Goal: Information Seeking & Learning: Find contact information

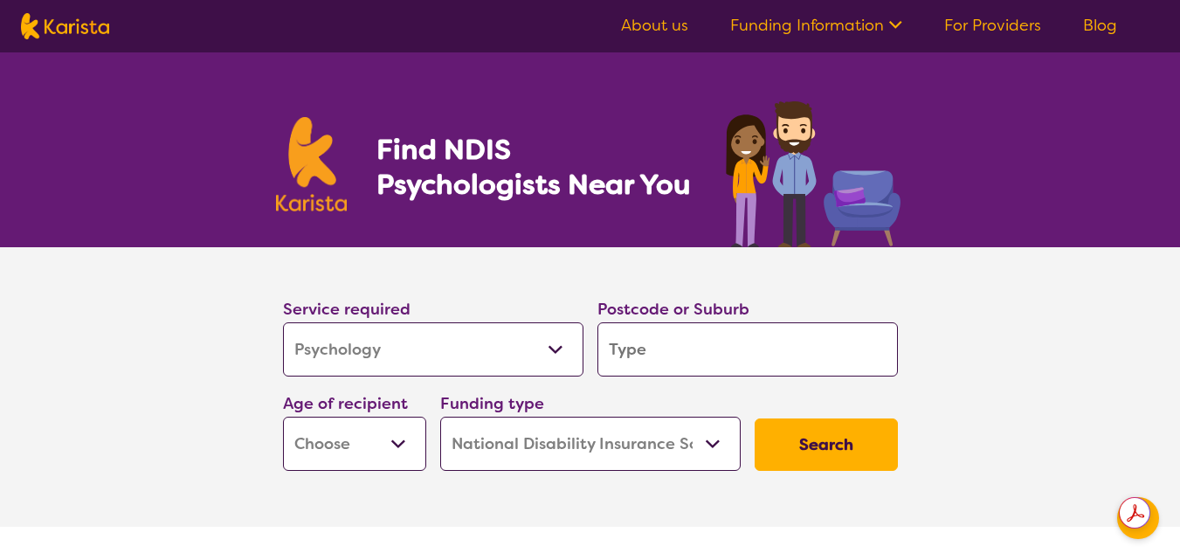
select select "Psychology"
select select "NDIS"
select select "Psychology"
select select "NDIS"
click at [389, 459] on select "Early Childhood - 0 to 9 Child - 10 to 11 Adolescent - 12 to 17 Adult - 18 to 6…" at bounding box center [354, 444] width 143 height 54
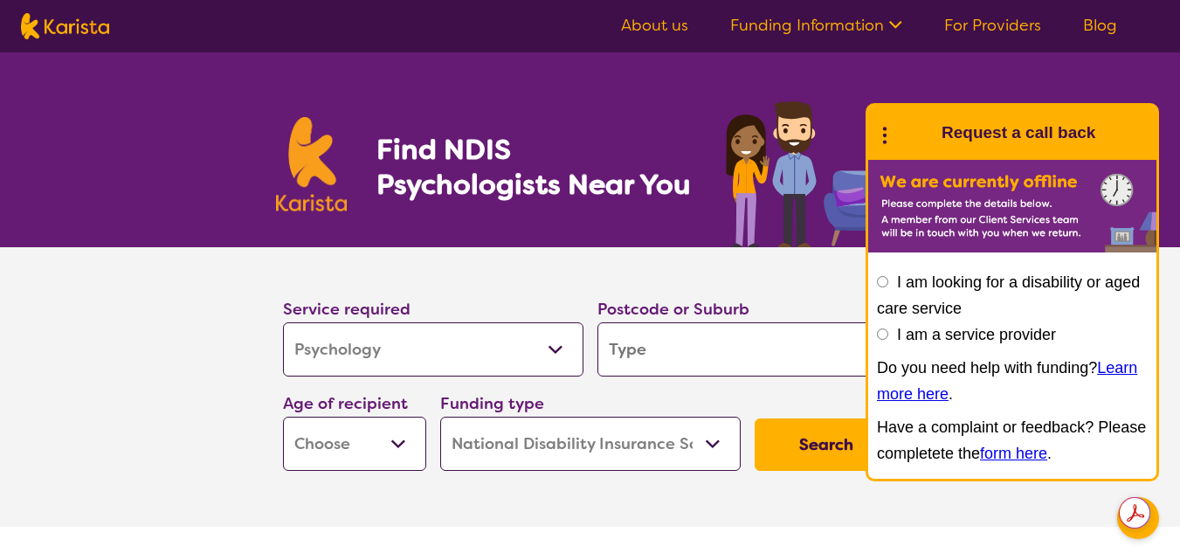
select select "AS"
click at [283, 417] on select "Early Childhood - 0 to 9 Child - 10 to 11 Adolescent - 12 to 17 Adult - 18 to 6…" at bounding box center [354, 444] width 143 height 54
select select "AS"
click at [826, 430] on button "Search" at bounding box center [826, 444] width 143 height 52
type input "2"
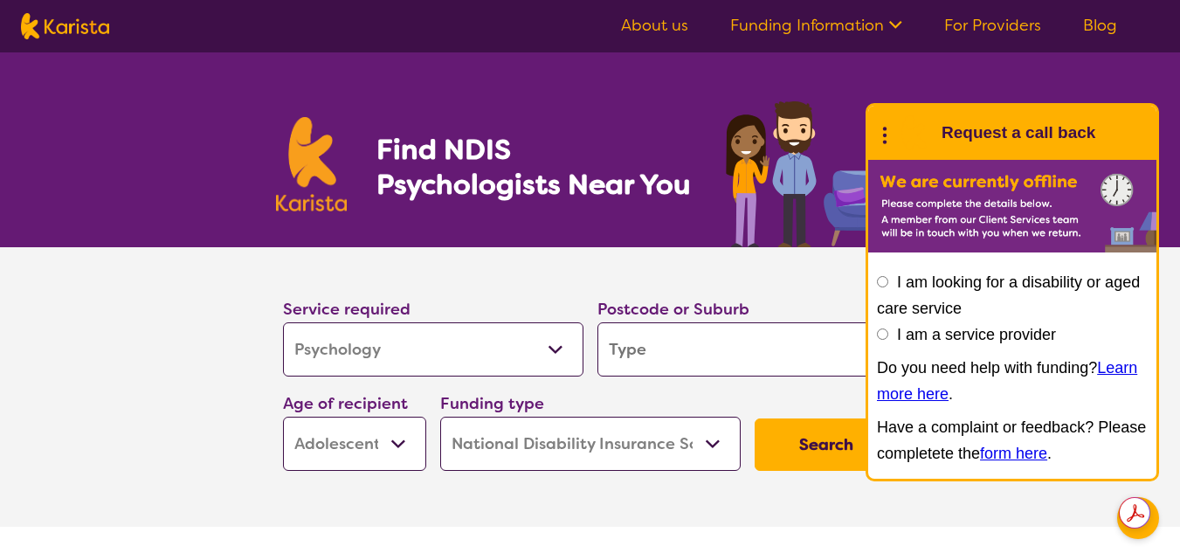
type input "2"
type input "21"
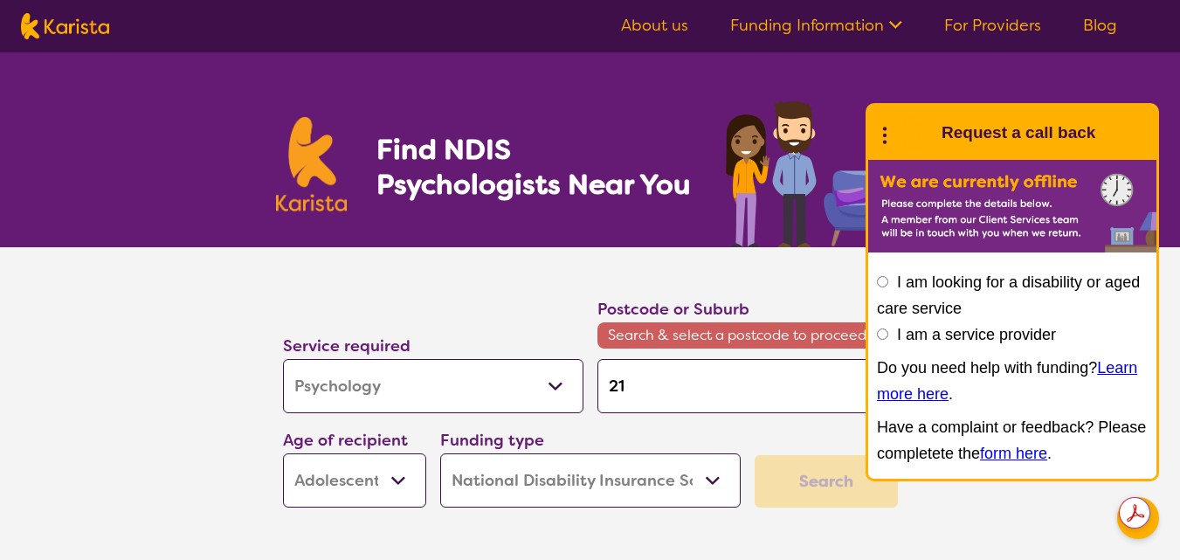
type input "215"
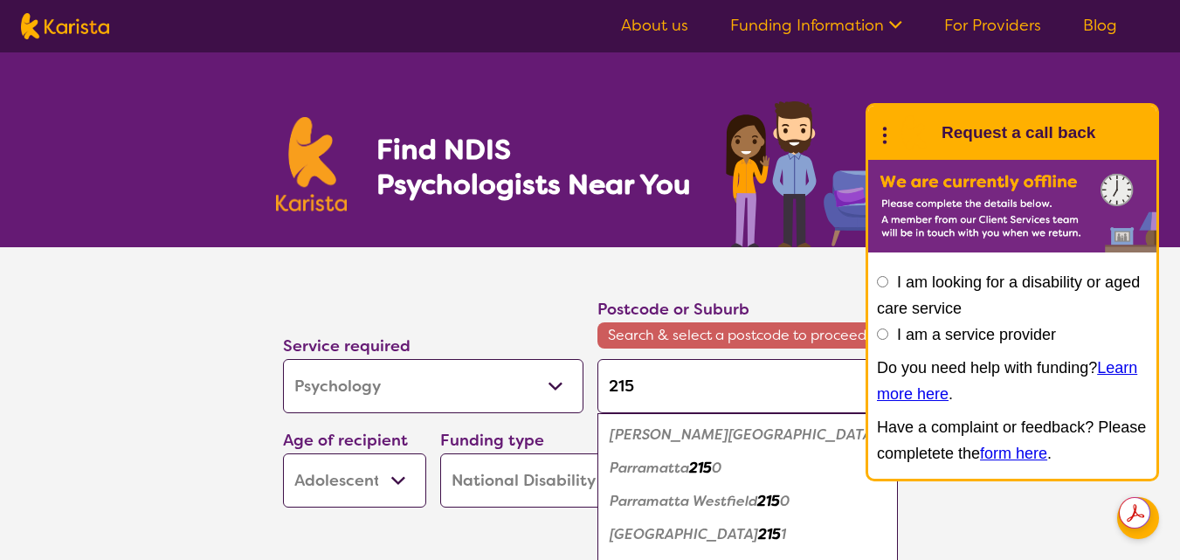
type input "21"
type input "2"
type input "21"
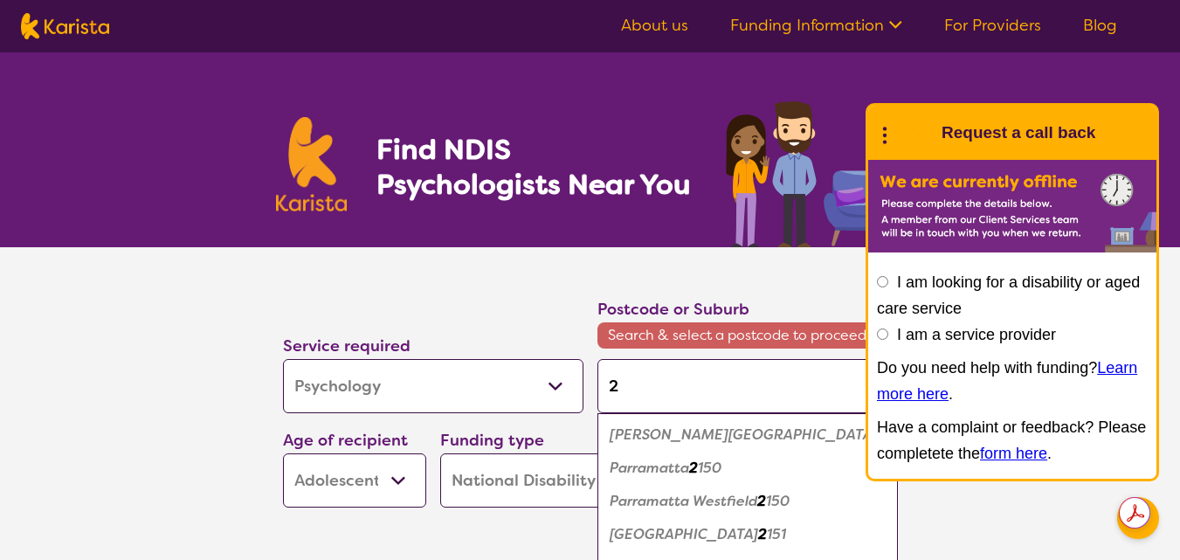
type input "21"
type input "211"
type input "2117"
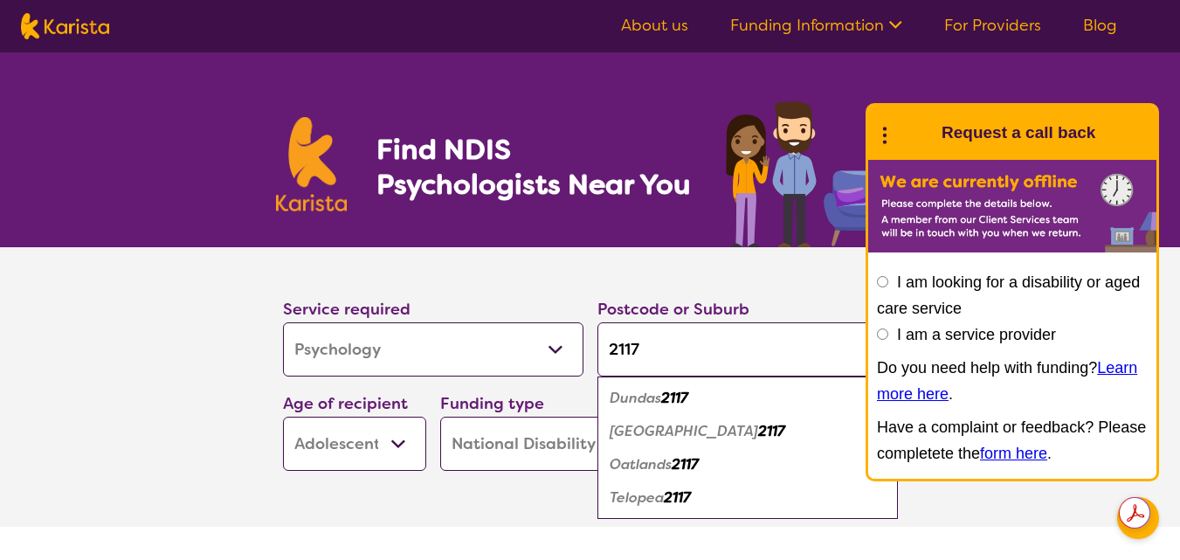
type input "2117"
click at [695, 431] on em "[GEOGRAPHIC_DATA]" at bounding box center [684, 431] width 148 height 18
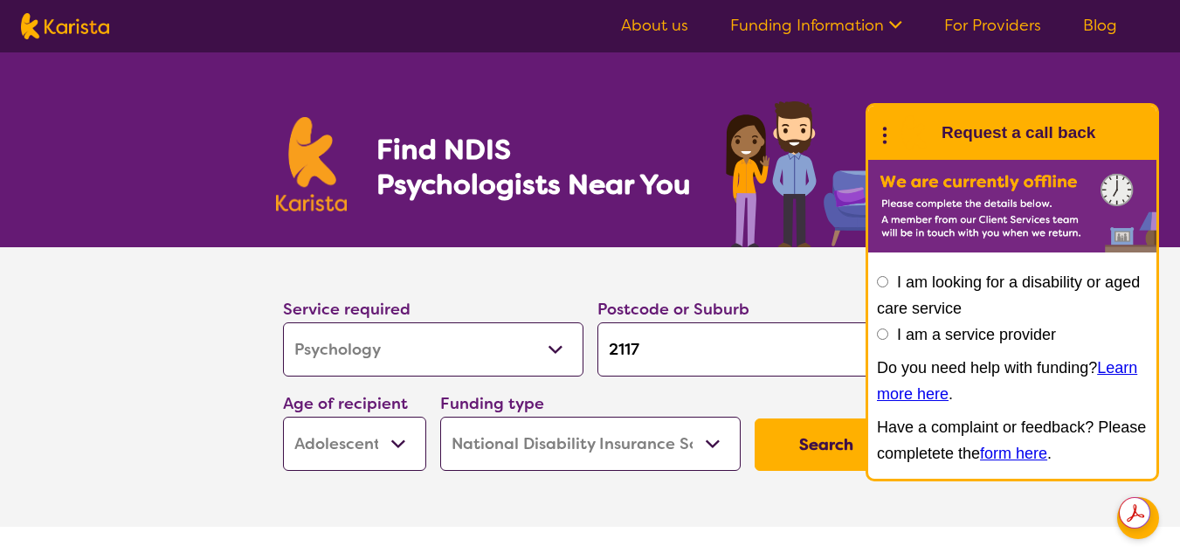
click at [790, 460] on button "Search" at bounding box center [826, 444] width 143 height 52
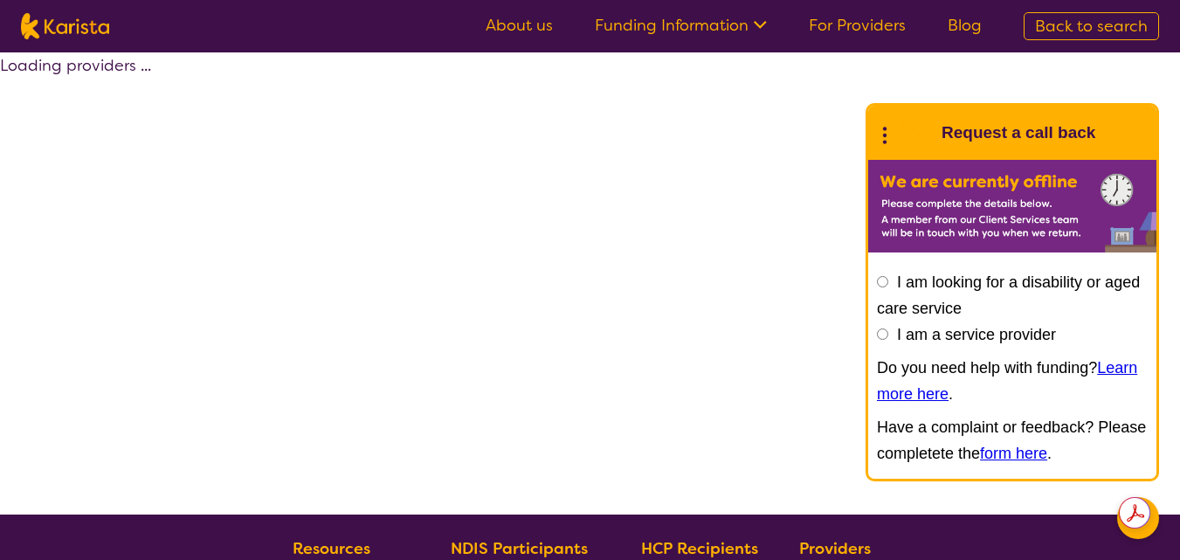
select select "by_score"
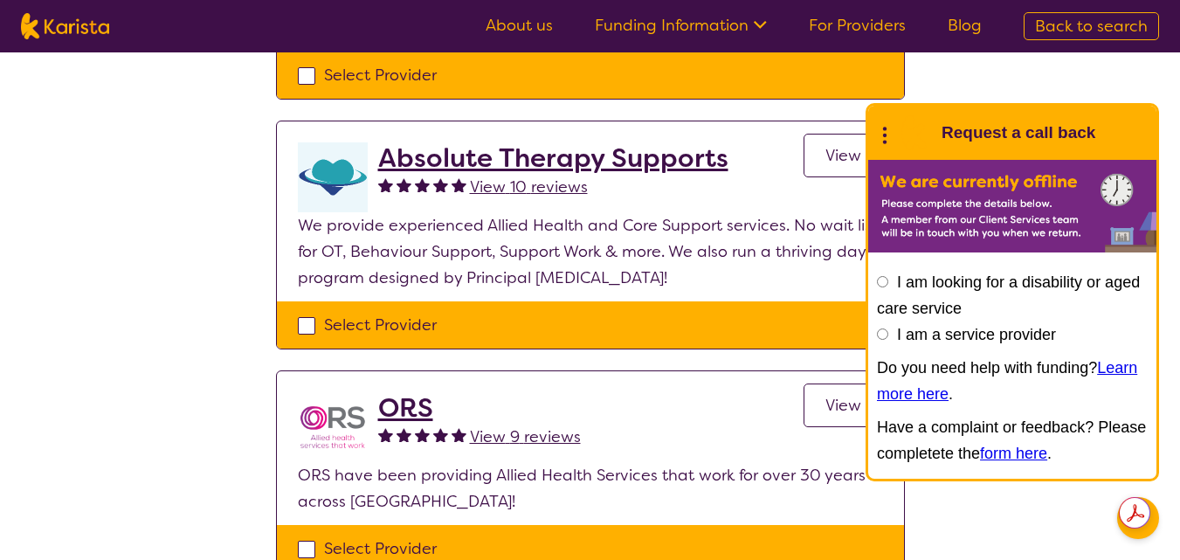
scroll to position [641, 0]
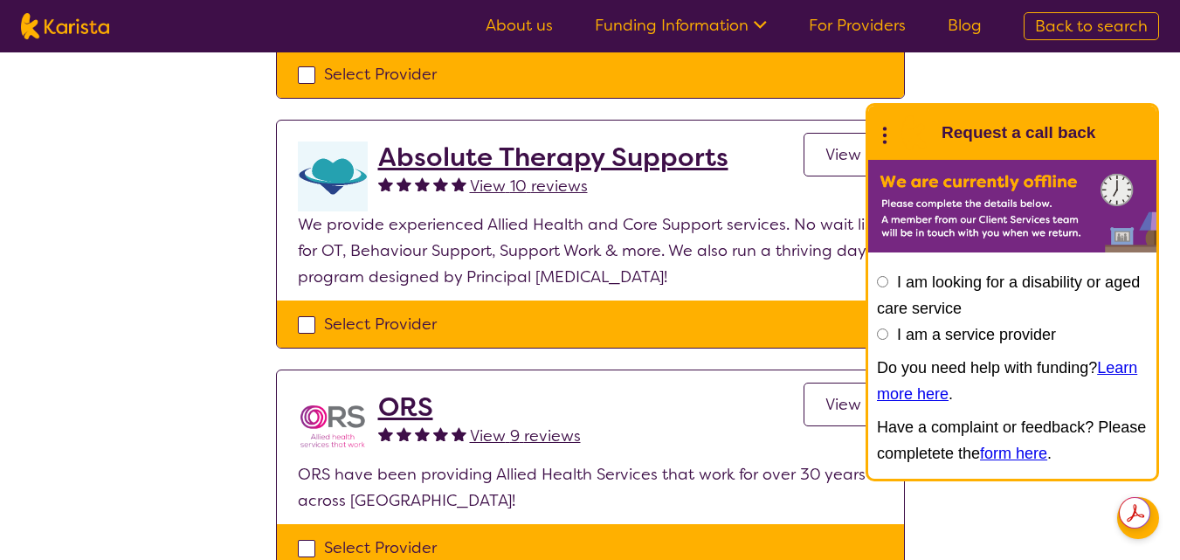
click at [411, 431] on img at bounding box center [404, 433] width 15 height 15
click at [411, 397] on h2 "ORS" at bounding box center [479, 406] width 203 height 31
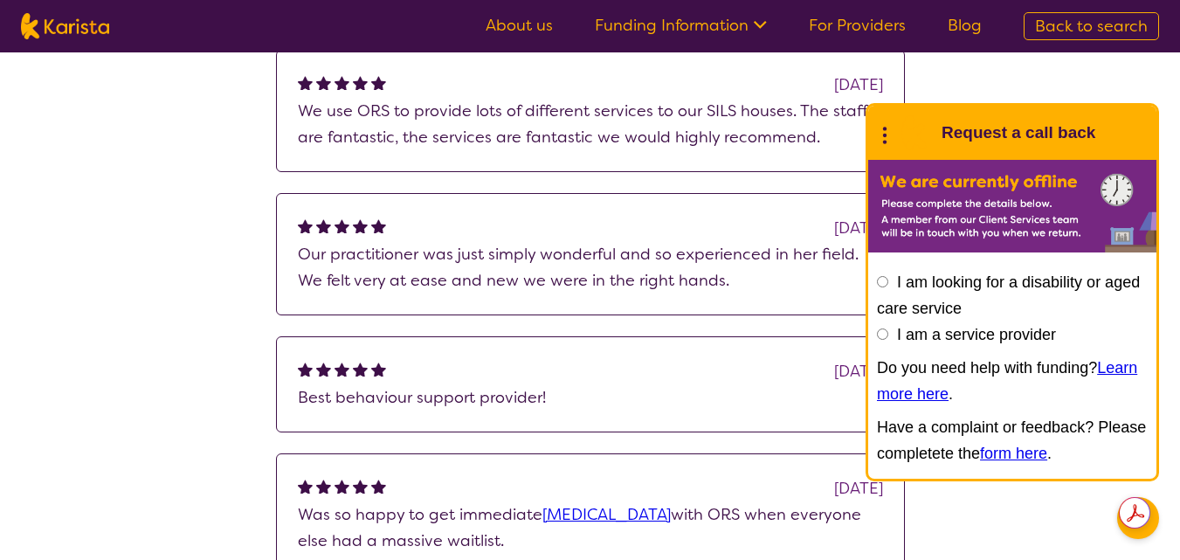
scroll to position [1371, 0]
